Goal: Ask a question

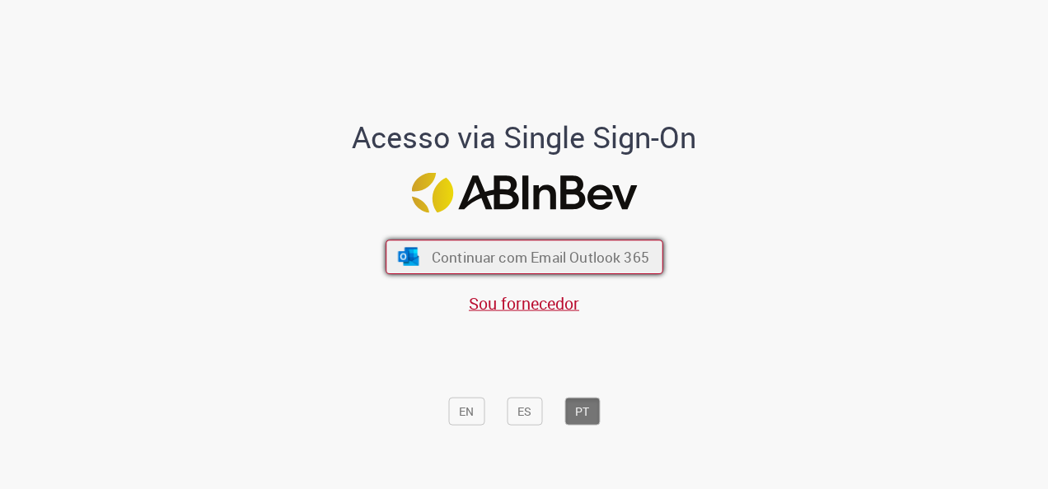
click at [563, 248] on span "Continuar com Email Outlook 365" at bounding box center [539, 257] width 217 height 19
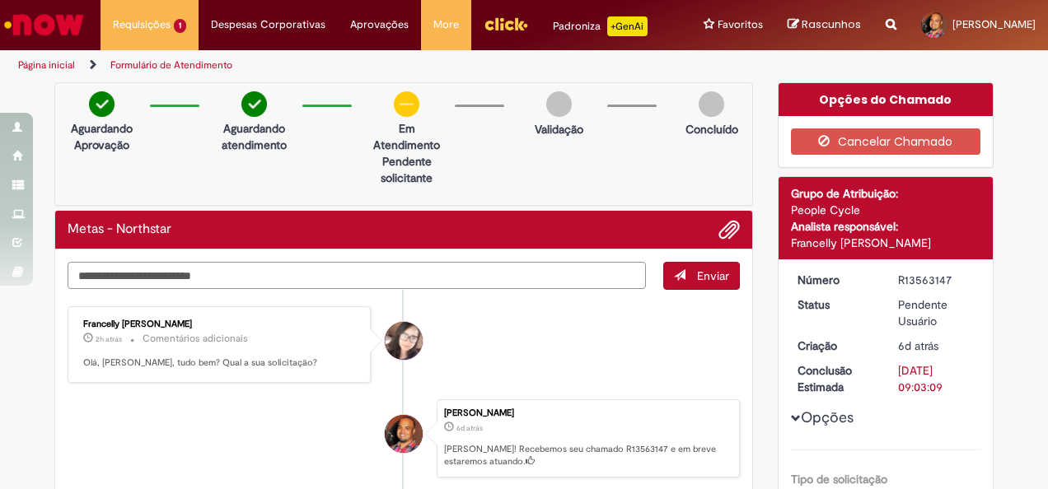
click at [442, 263] on textarea "Digite sua mensagem aqui..." at bounding box center [357, 275] width 578 height 27
type textarea "**********"
click at [703, 275] on span "Enviar" at bounding box center [713, 276] width 32 height 15
